Goal: Task Accomplishment & Management: Use online tool/utility

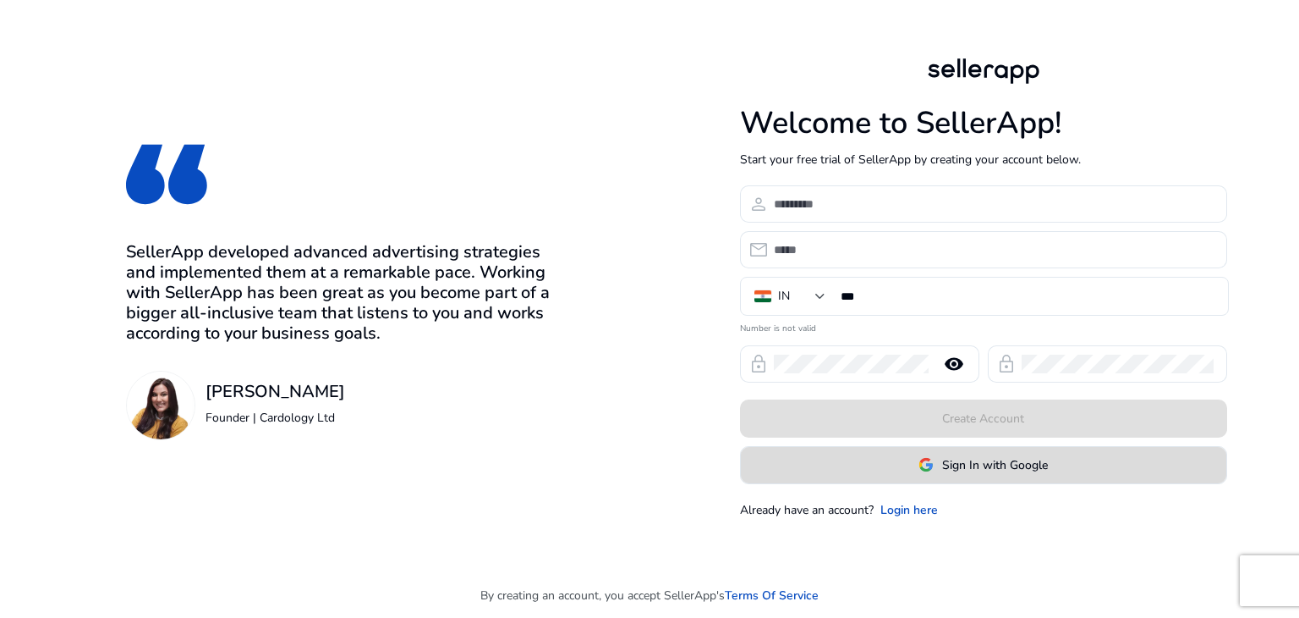
click at [976, 474] on span at bounding box center [984, 464] width 486 height 41
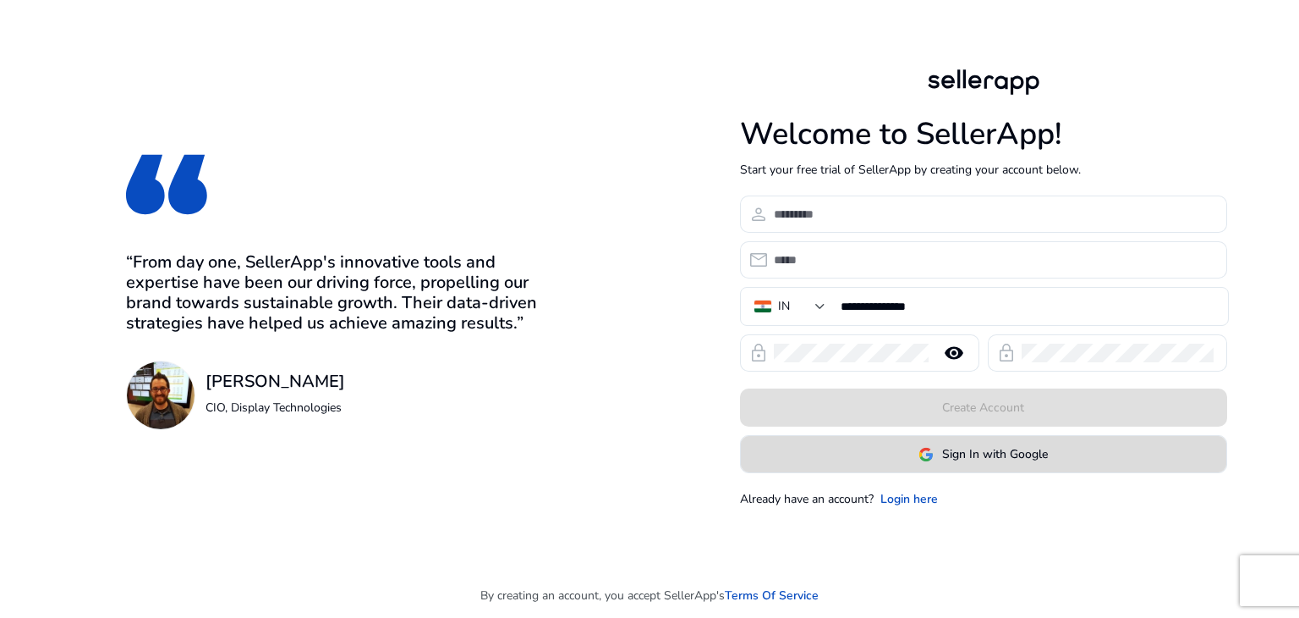
click at [907, 456] on span at bounding box center [984, 454] width 486 height 41
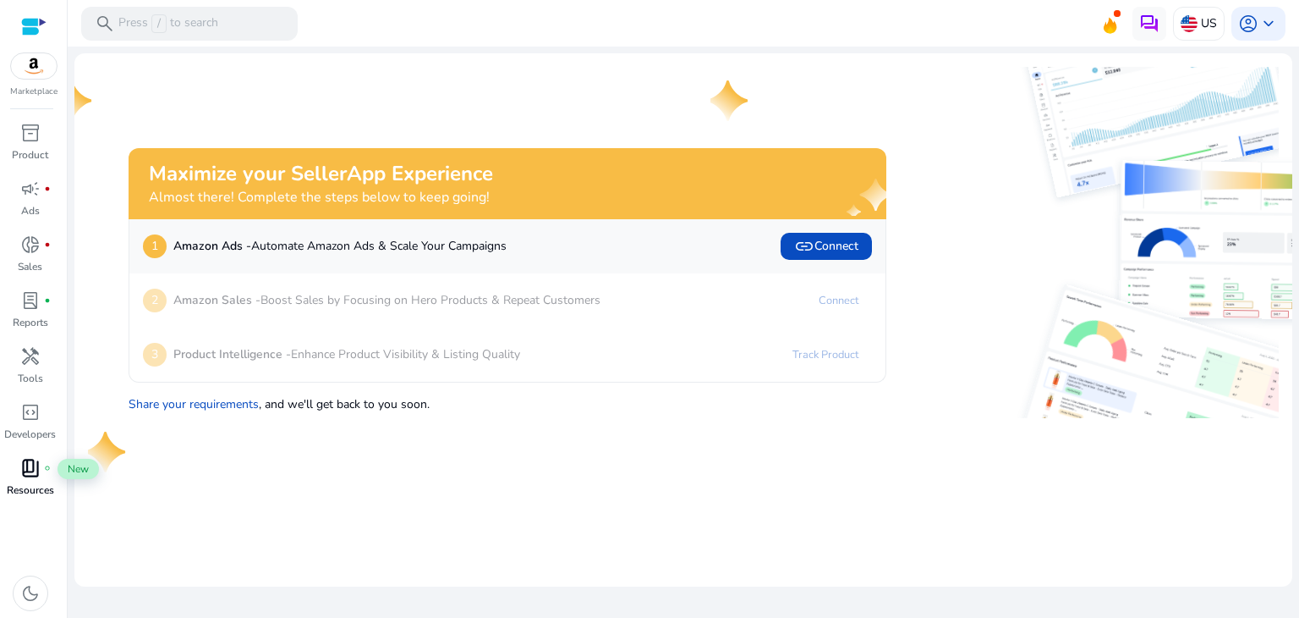
click at [34, 471] on span "book_4" at bounding box center [30, 468] width 20 height 20
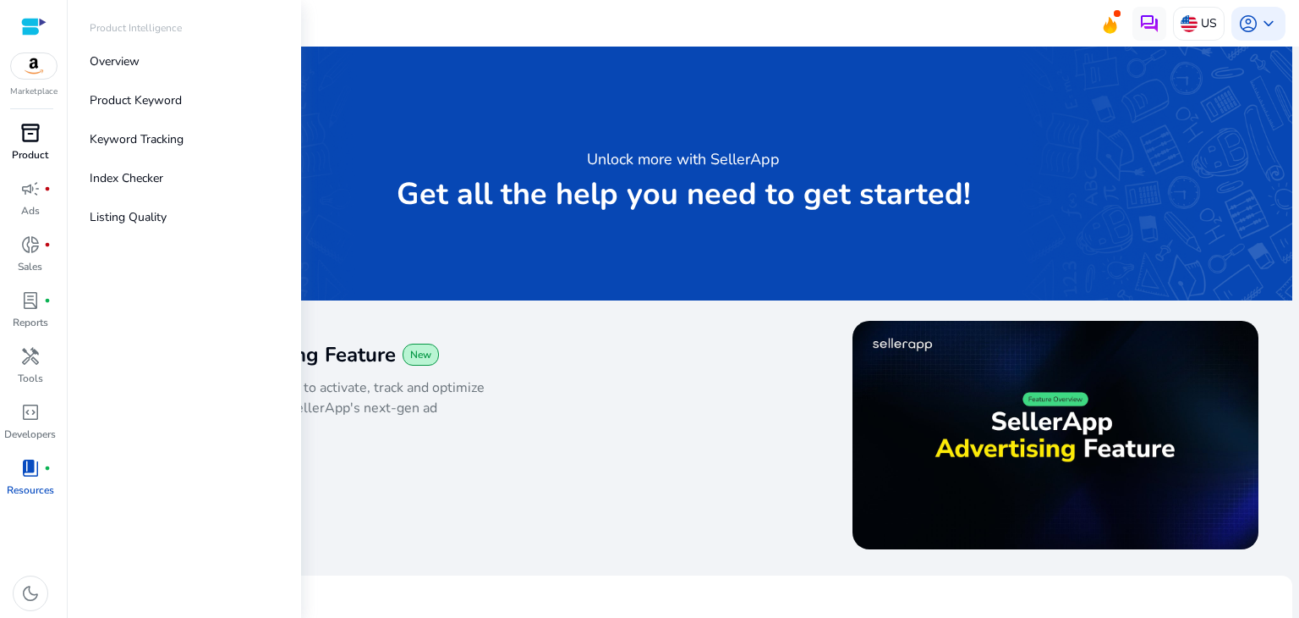
click at [25, 130] on span "inventory_2" at bounding box center [30, 133] width 20 height 20
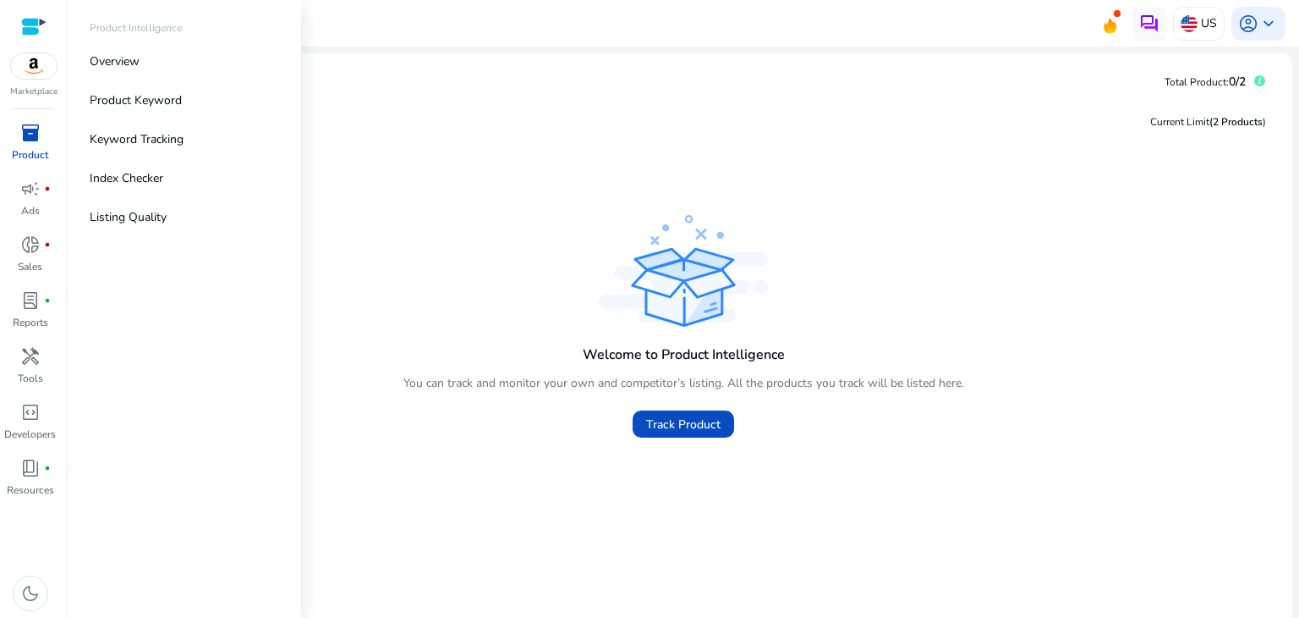
click at [34, 22] on div at bounding box center [33, 26] width 25 height 19
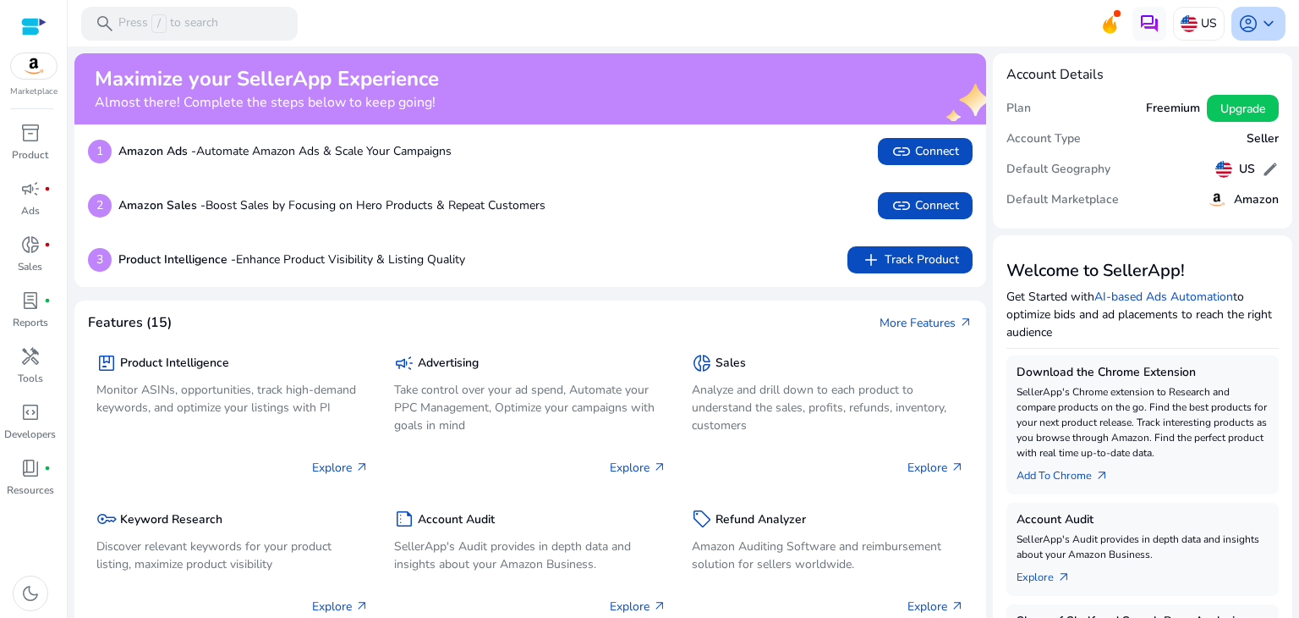
click at [1266, 18] on span "keyboard_arrow_down" at bounding box center [1269, 24] width 20 height 20
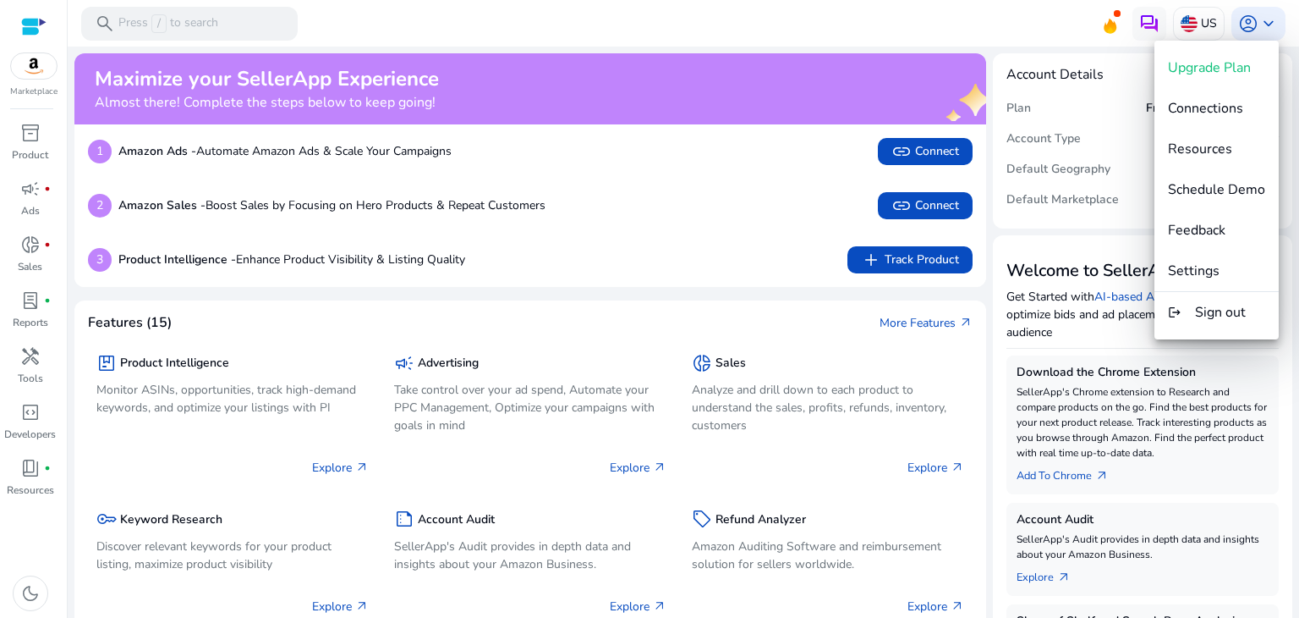
click at [1059, 170] on div at bounding box center [649, 309] width 1299 height 618
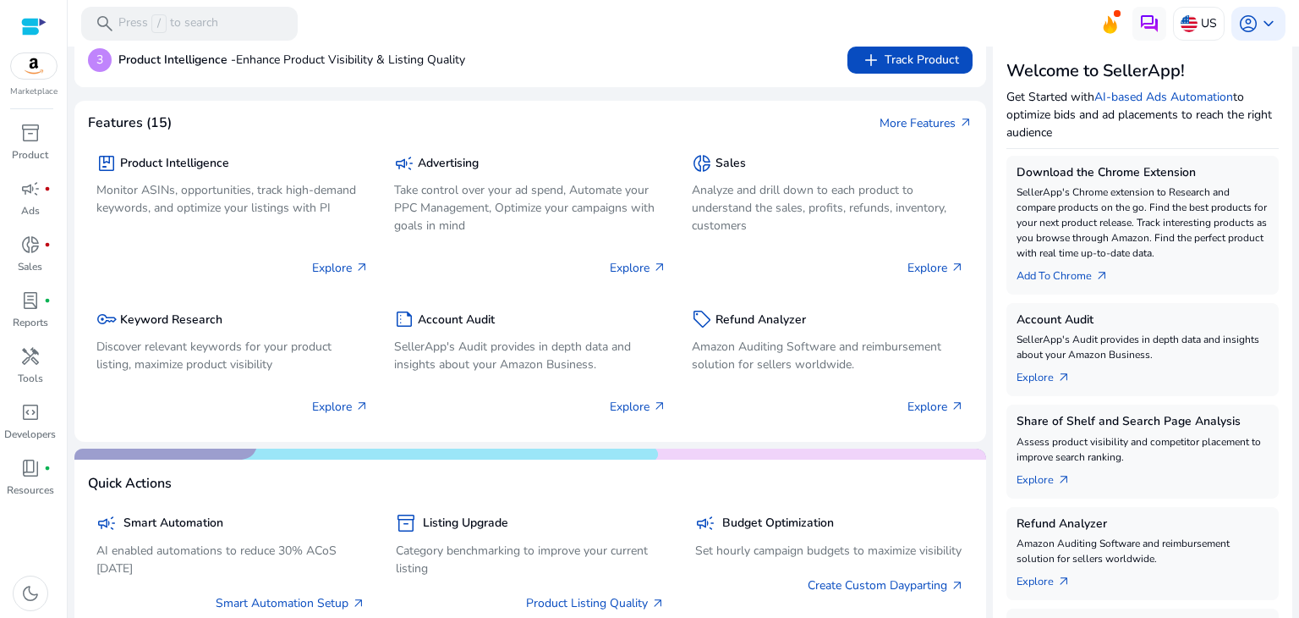
scroll to position [198, 0]
click at [1047, 276] on link "Add To Chrome arrow_outward" at bounding box center [1070, 274] width 106 height 24
click at [1069, 277] on link "Add To Chrome arrow_outward" at bounding box center [1070, 274] width 106 height 24
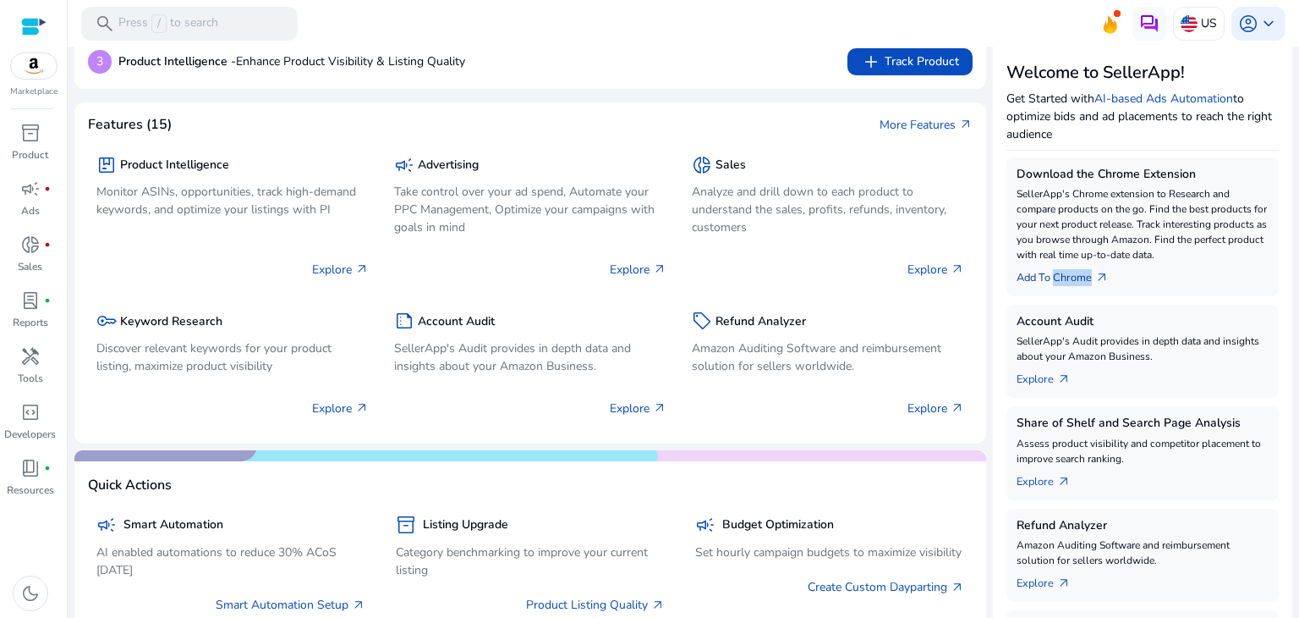
click at [1069, 277] on link "Add To Chrome arrow_outward" at bounding box center [1070, 274] width 106 height 24
click at [1117, 237] on p "SellerApp's Chrome extension to Research and compare products on the go. Find t…" at bounding box center [1143, 224] width 252 height 76
click at [1088, 271] on link "Add To Chrome arrow_outward" at bounding box center [1070, 274] width 106 height 24
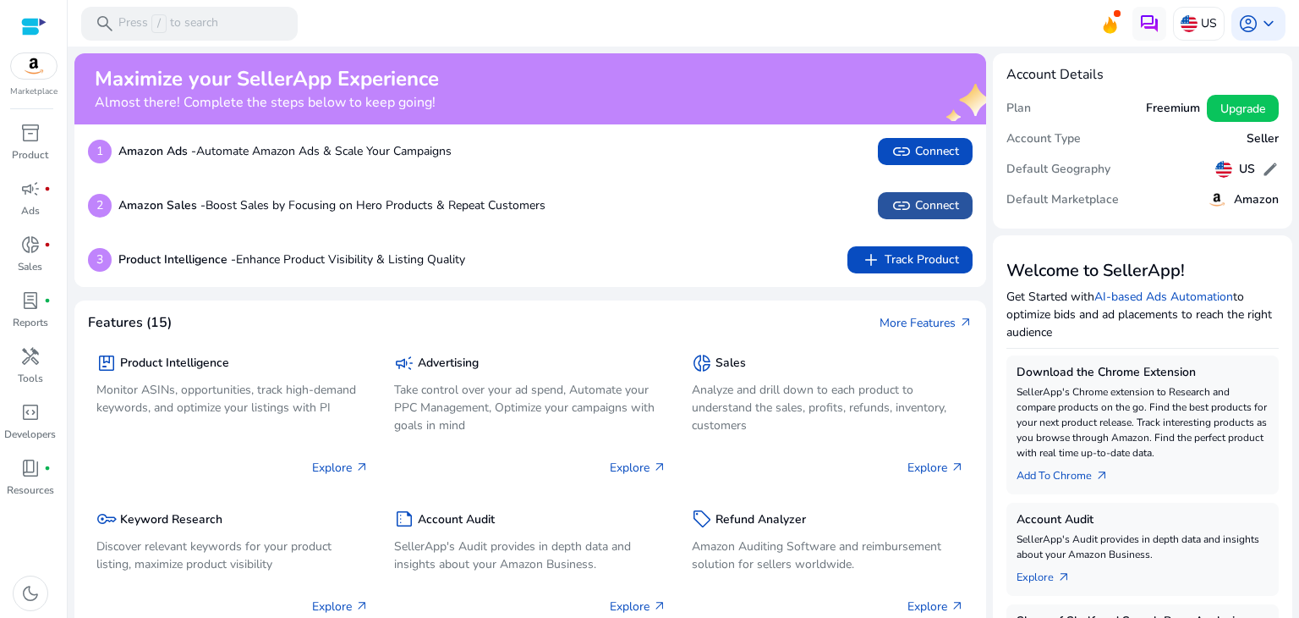
click at [918, 199] on span "link Connect" at bounding box center [926, 205] width 68 height 20
